Goal: Find contact information: Find contact information

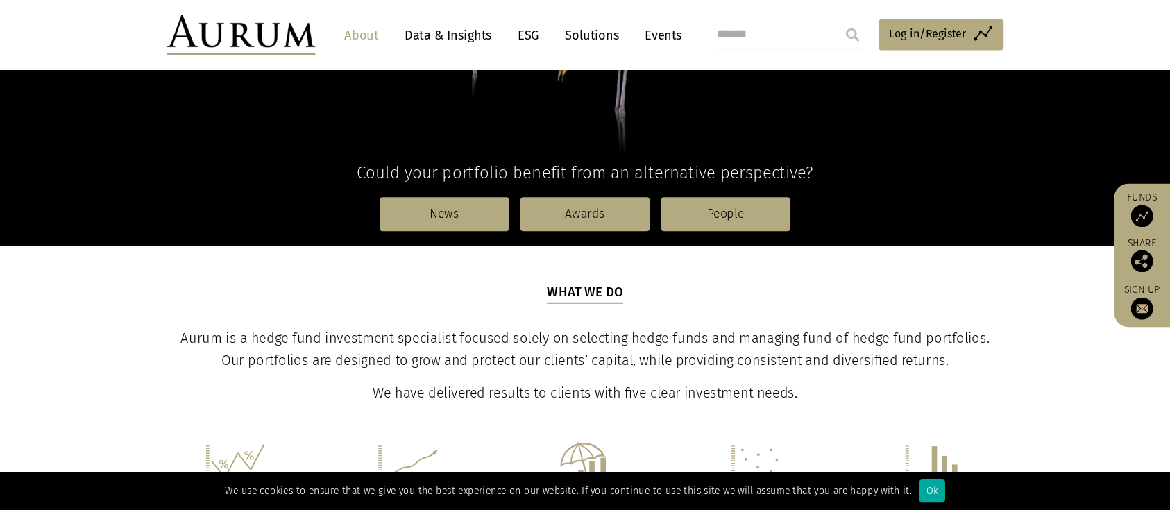
scroll to position [308, 0]
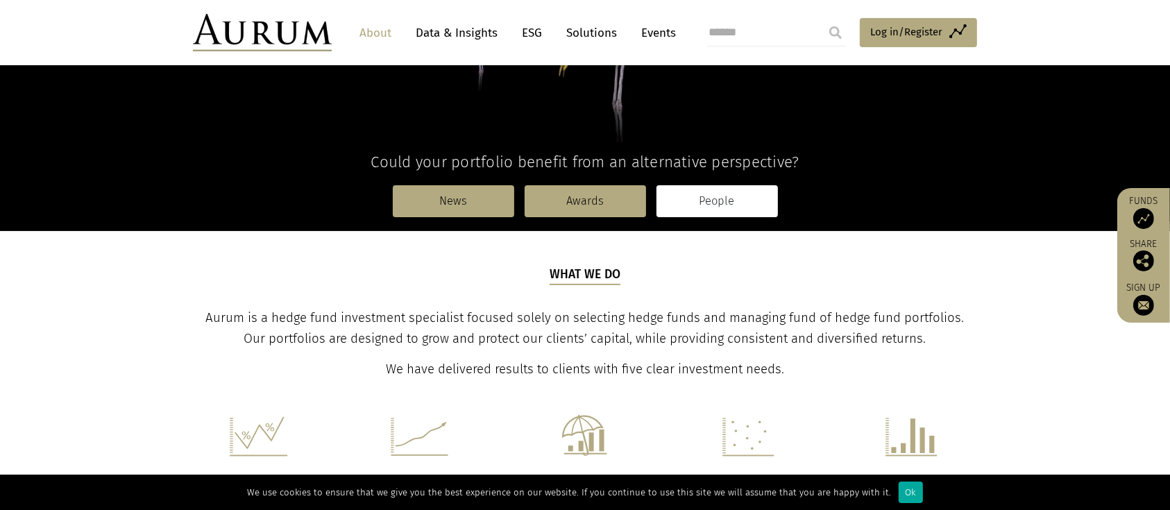
click at [723, 201] on link "People" at bounding box center [716, 201] width 121 height 32
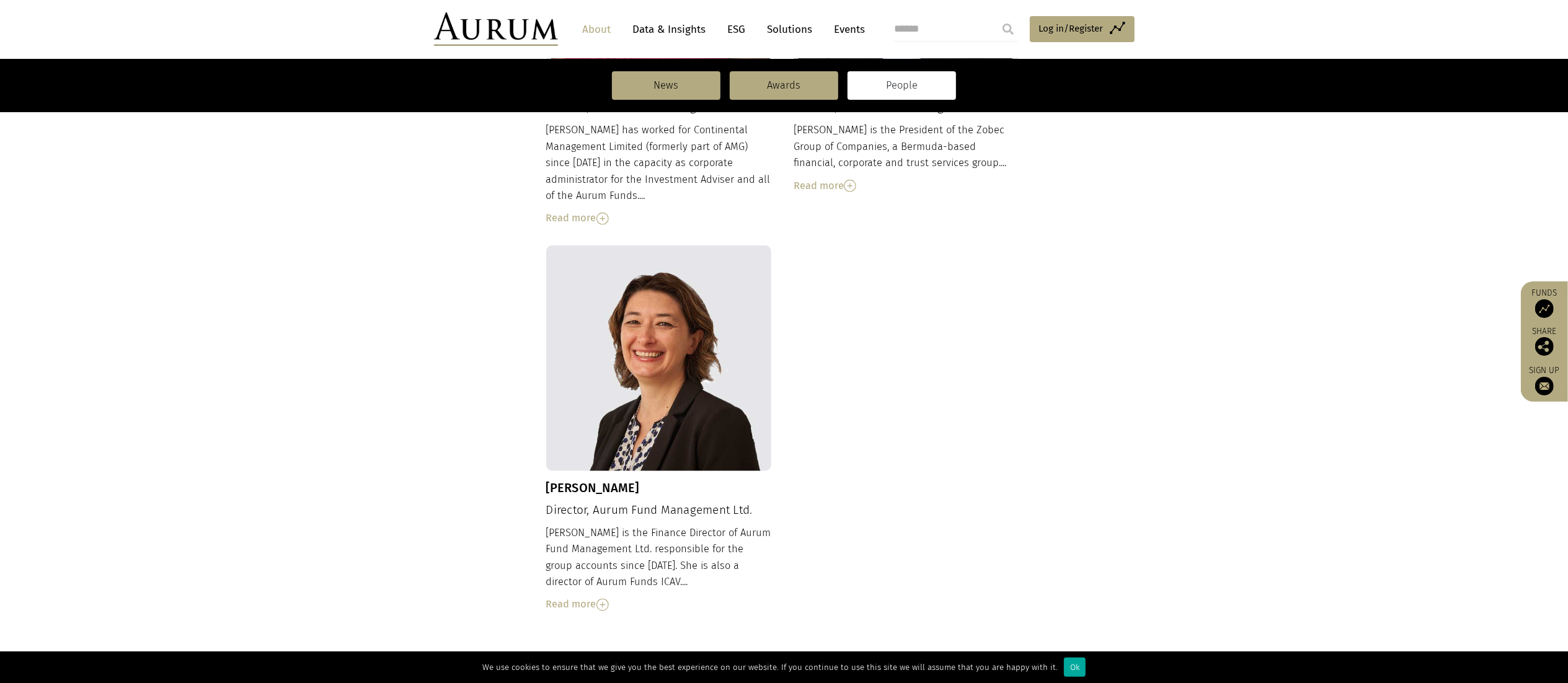
scroll to position [1227, 0]
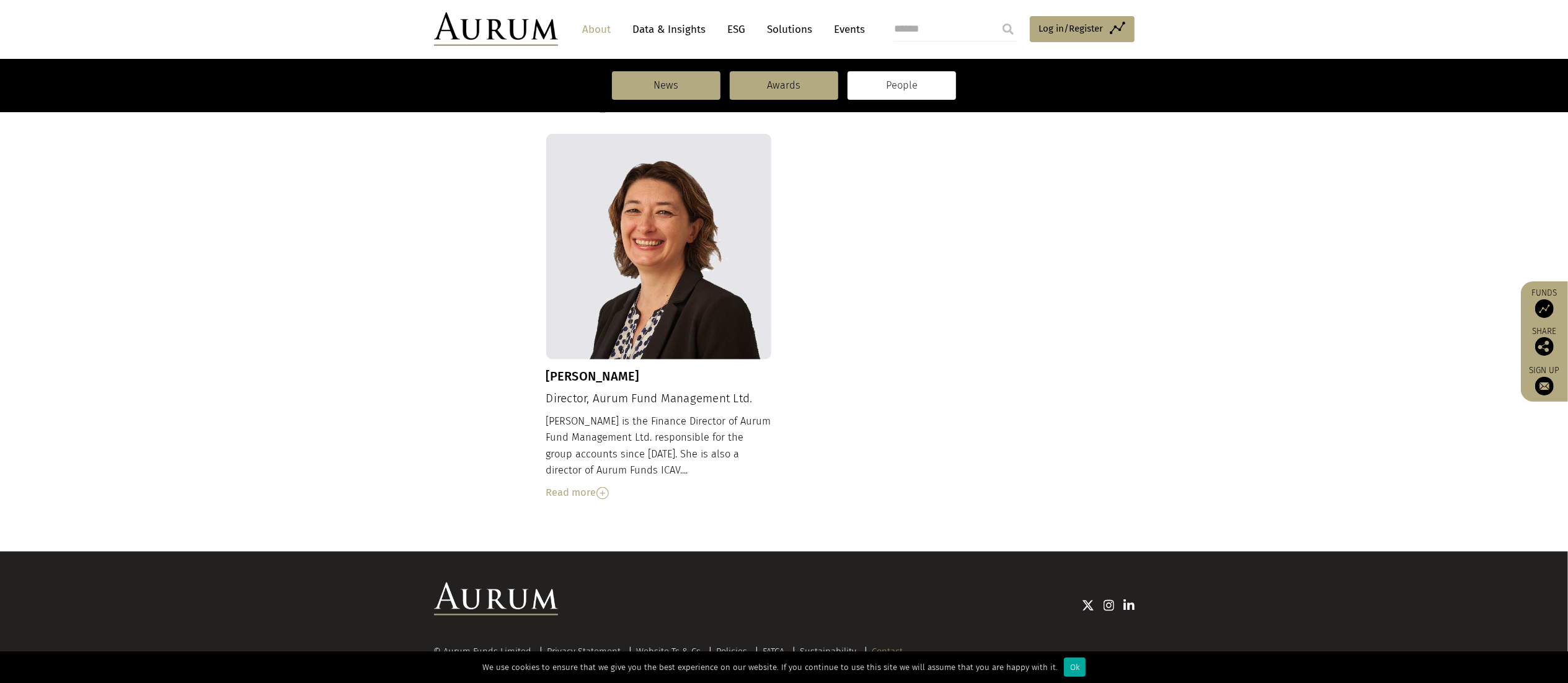
click at [896, 454] on link "Contact" at bounding box center [887, 651] width 31 height 11
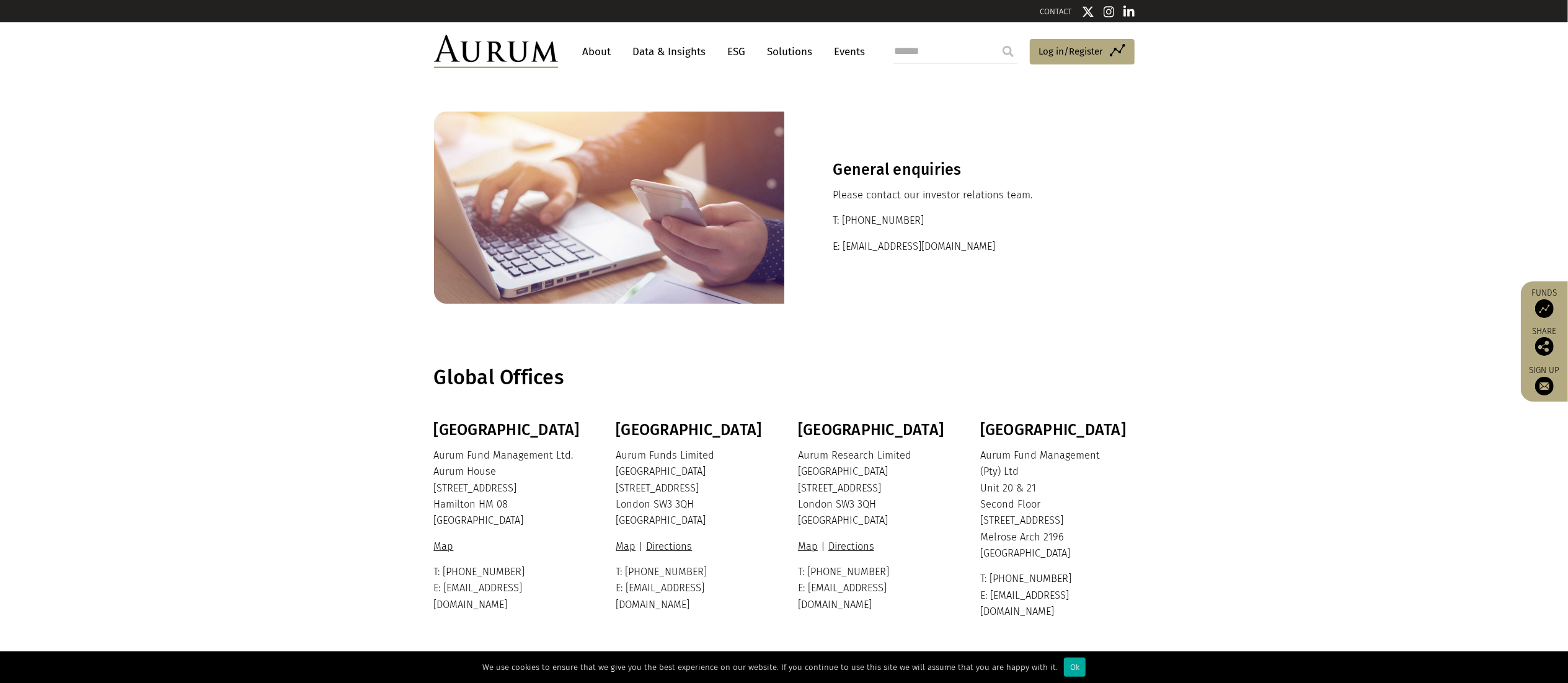
drag, startPoint x: 927, startPoint y: 220, endPoint x: 825, endPoint y: 220, distance: 102.0
click at [825, 220] on div "General enquiries Please contact our investor relations team. T: +44 20 7589 11…" at bounding box center [960, 207] width 350 height 192
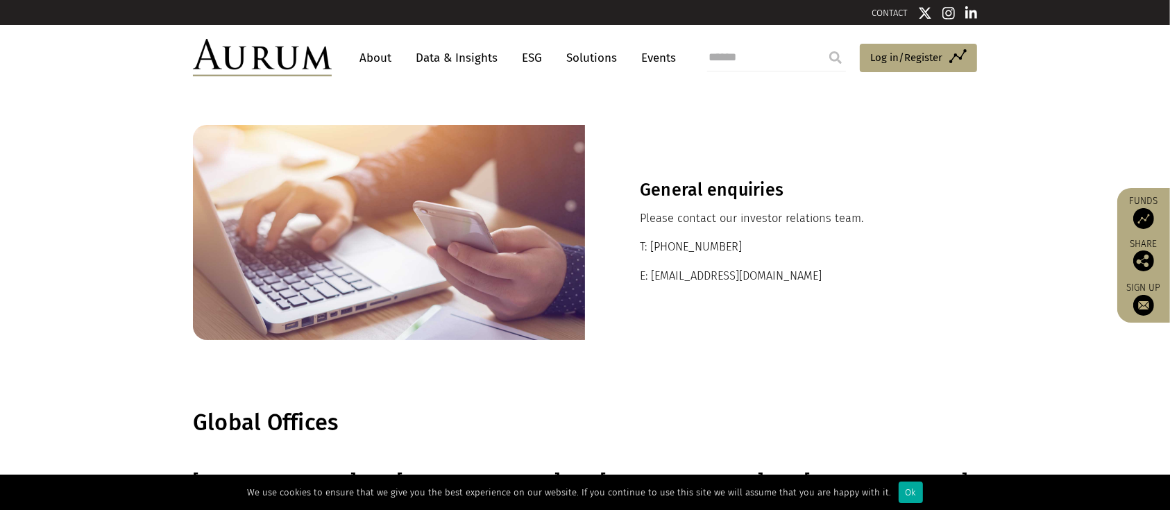
click at [766, 231] on div "General enquiries Please contact our investor relations team. T: +44 20 7589 11…" at bounding box center [781, 232] width 392 height 215
drag, startPoint x: 748, startPoint y: 242, endPoint x: 627, endPoint y: 244, distance: 120.8
click at [627, 244] on div "General enquiries Please contact our investor relations team. T: +44 20 7589 11…" at bounding box center [781, 232] width 392 height 215
click at [738, 250] on p "T: +44 20 7589 1130" at bounding box center [781, 247] width 282 height 18
drag, startPoint x: 741, startPoint y: 247, endPoint x: 649, endPoint y: 242, distance: 91.7
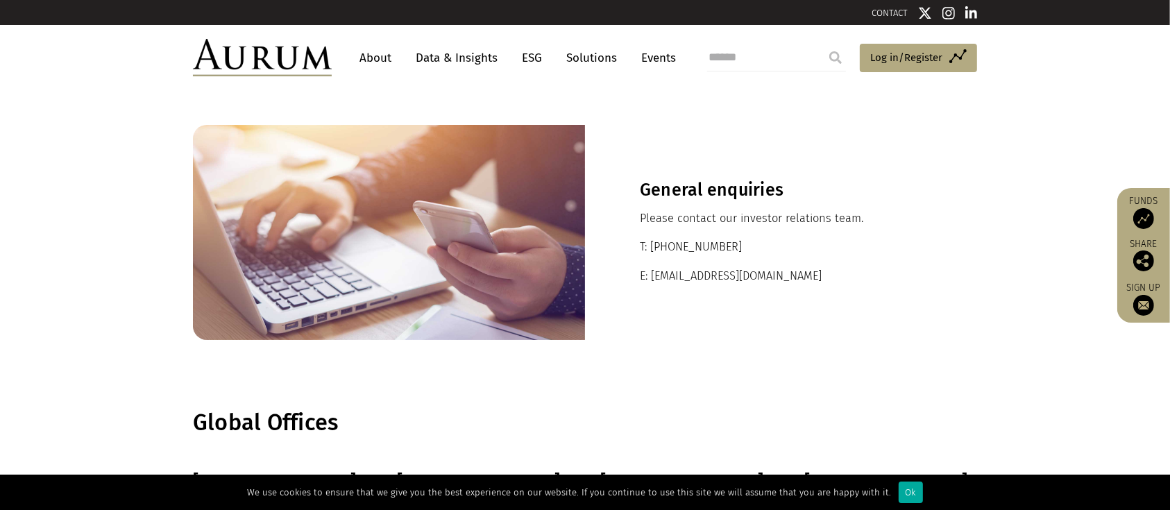
click at [649, 242] on p "T: +44 20 7589 1130" at bounding box center [781, 247] width 282 height 18
copy p "+44 20 7589 1130"
drag, startPoint x: 738, startPoint y: 275, endPoint x: 652, endPoint y: 271, distance: 86.1
click at [652, 271] on p "E: ir@aurumfunds.com" at bounding box center [781, 276] width 282 height 18
copy p "ir@aurumfunds.com"
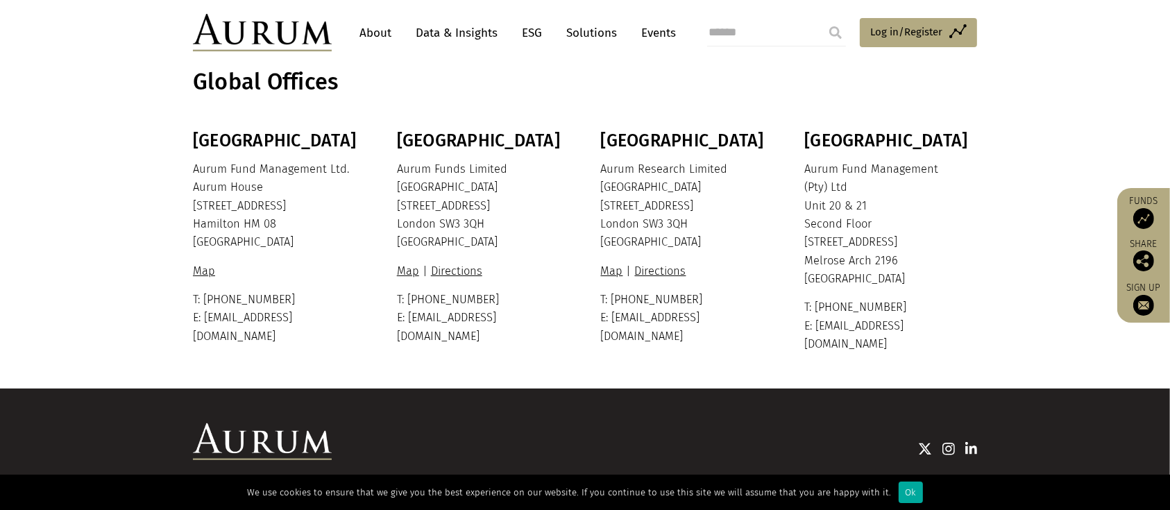
scroll to position [370, 0]
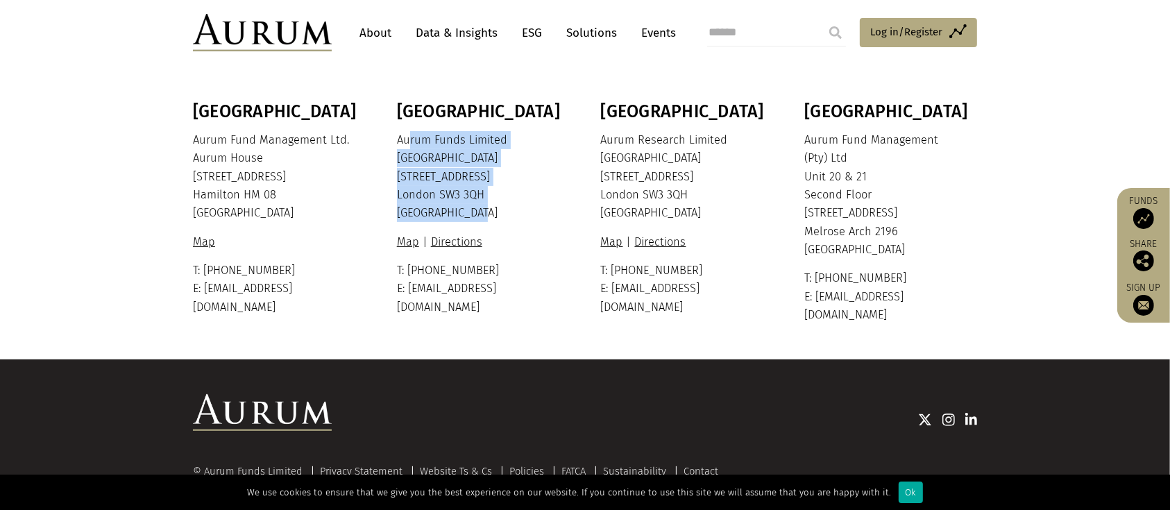
drag, startPoint x: 407, startPoint y: 138, endPoint x: 505, endPoint y: 219, distance: 127.7
click at [505, 219] on p "Aurum Funds Limited Ixworth House 37 Ixworth Place London SW3 3QH United Kingdom" at bounding box center [481, 177] width 169 height 92
